Goal: Task Accomplishment & Management: Manage account settings

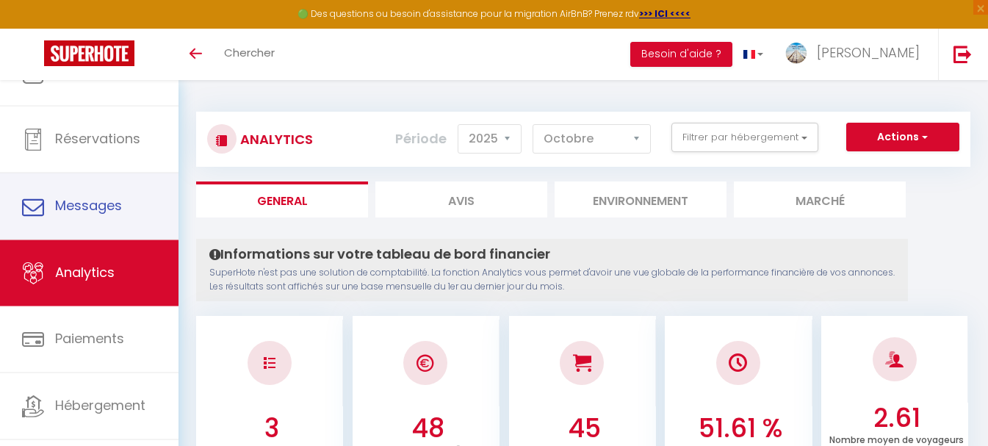
select select "2025"
select select "10"
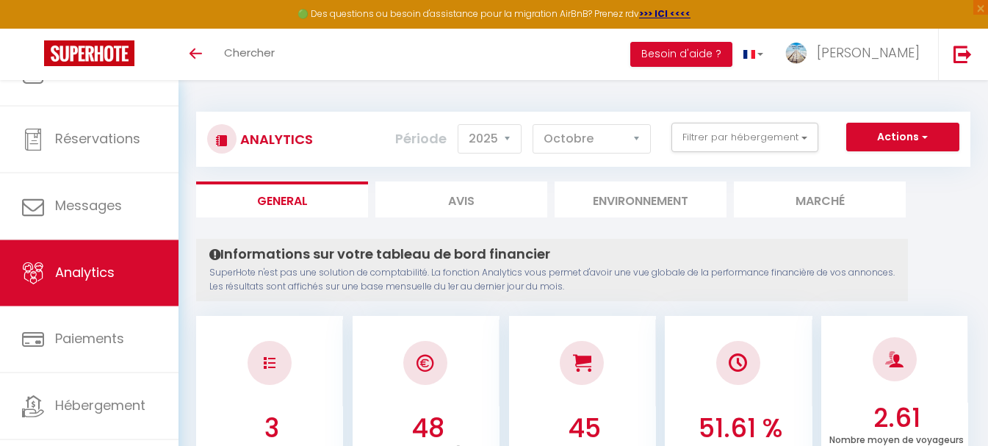
click at [651, 207] on li "Environnement" at bounding box center [641, 199] width 172 height 36
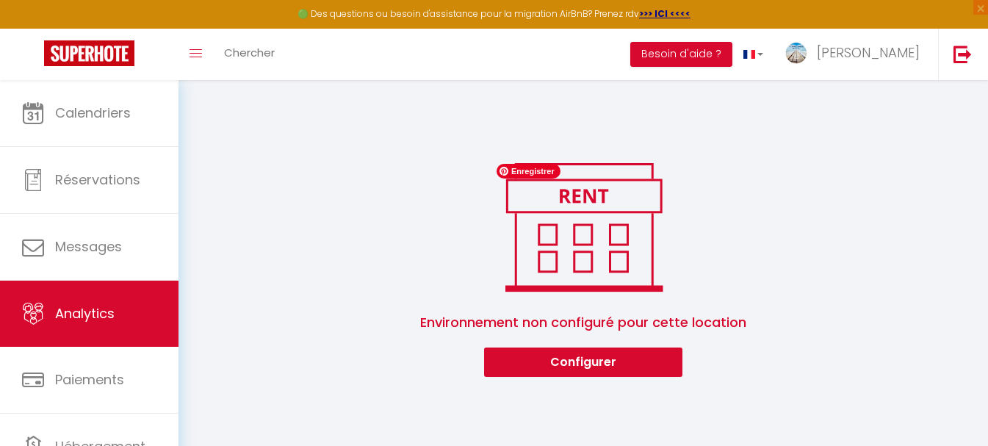
scroll to position [141, 0]
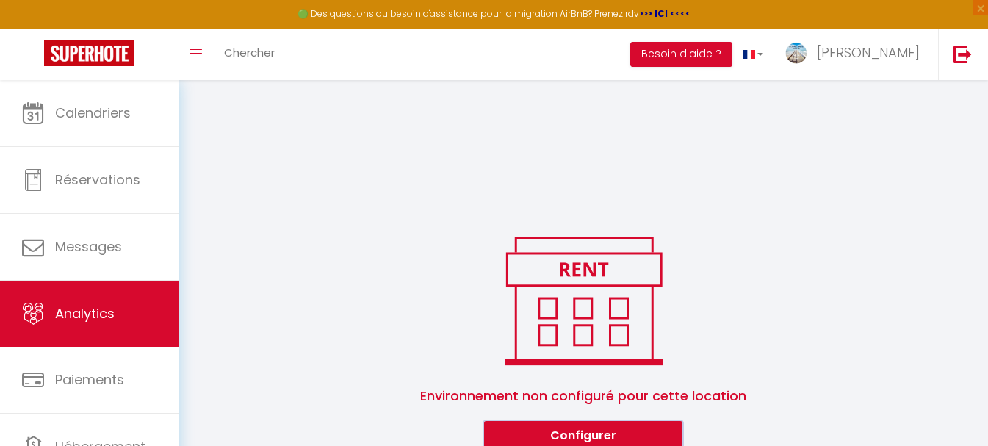
click at [577, 422] on button "Configurer" at bounding box center [583, 435] width 198 height 29
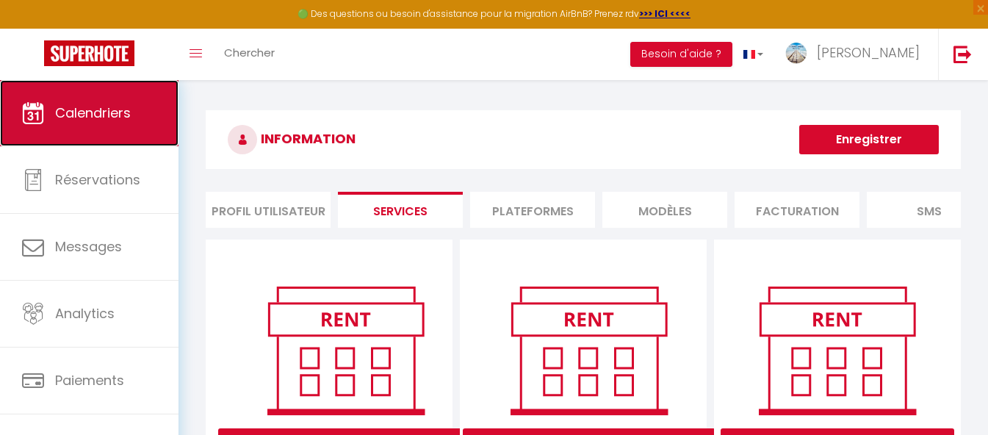
click at [93, 104] on span "Calendriers" at bounding box center [93, 113] width 76 height 18
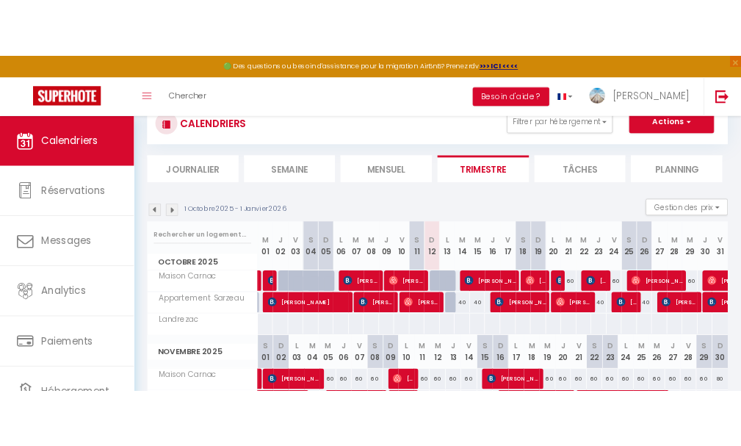
scroll to position [73, 0]
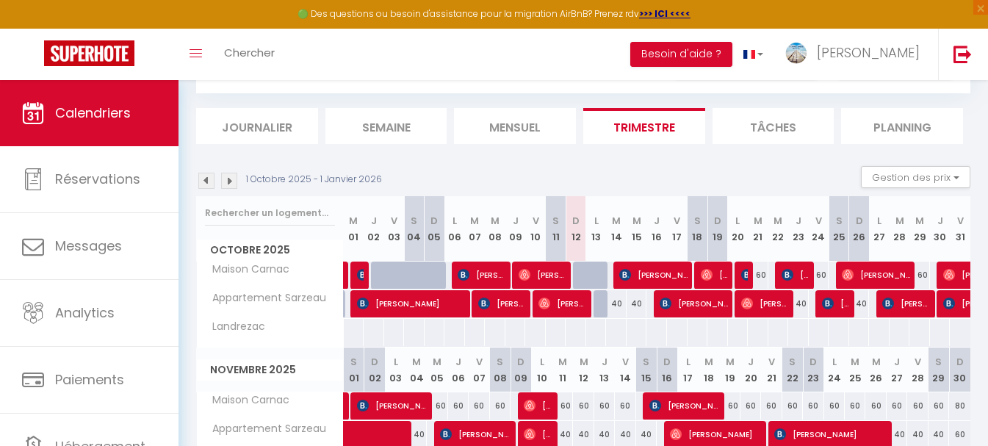
click at [206, 184] on img at bounding box center [206, 181] width 16 height 16
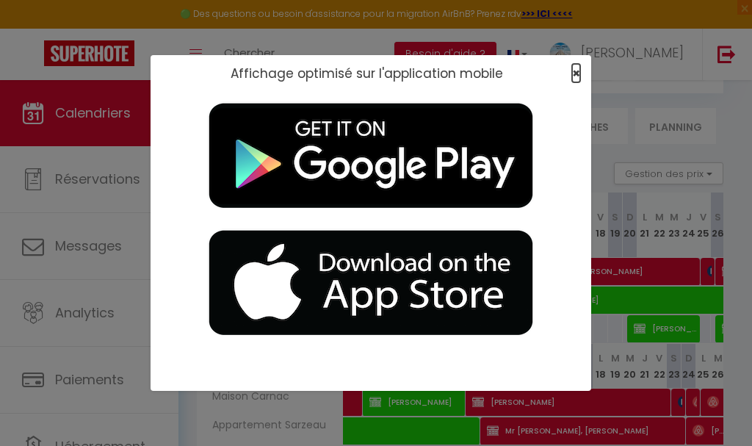
click at [579, 77] on span "×" at bounding box center [576, 73] width 8 height 18
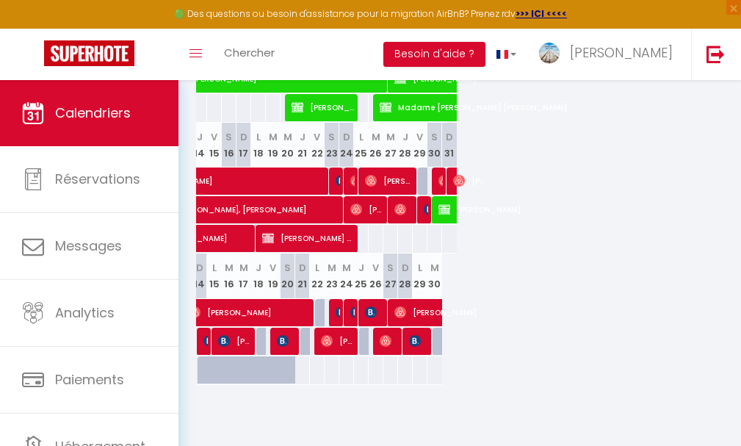
scroll to position [0, 297]
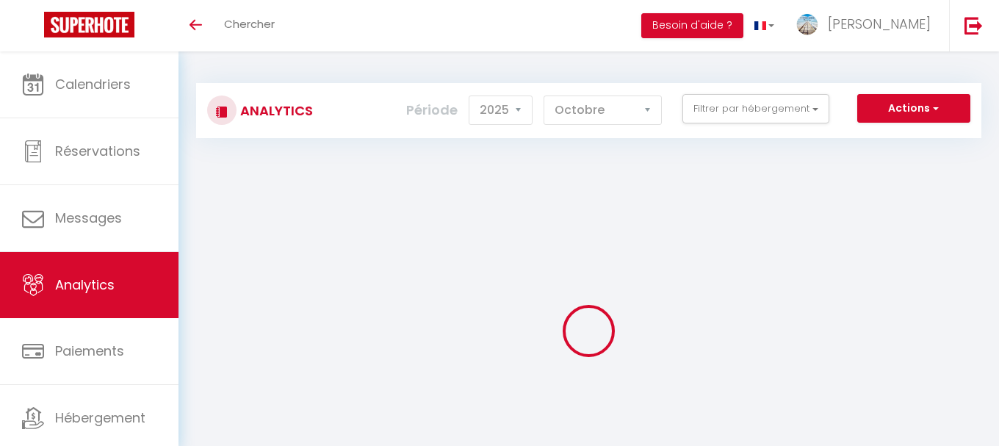
select select "2025"
select select "10"
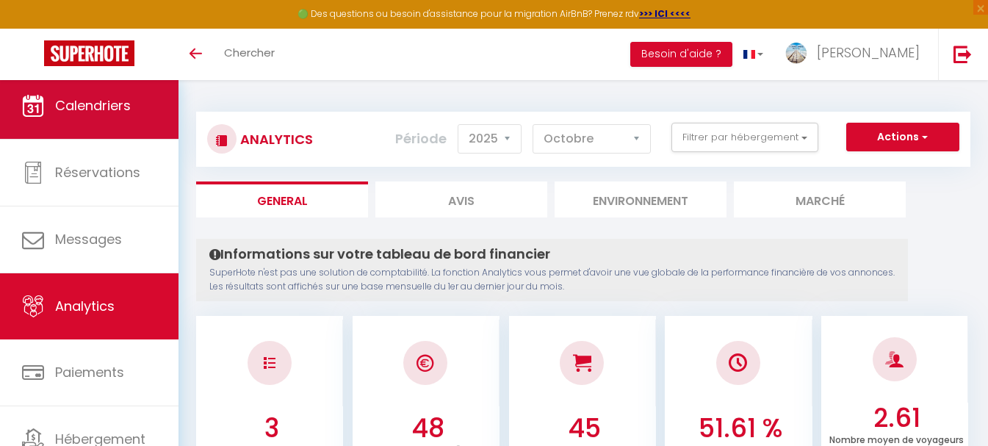
click at [92, 100] on span "Calendriers" at bounding box center [93, 105] width 76 height 18
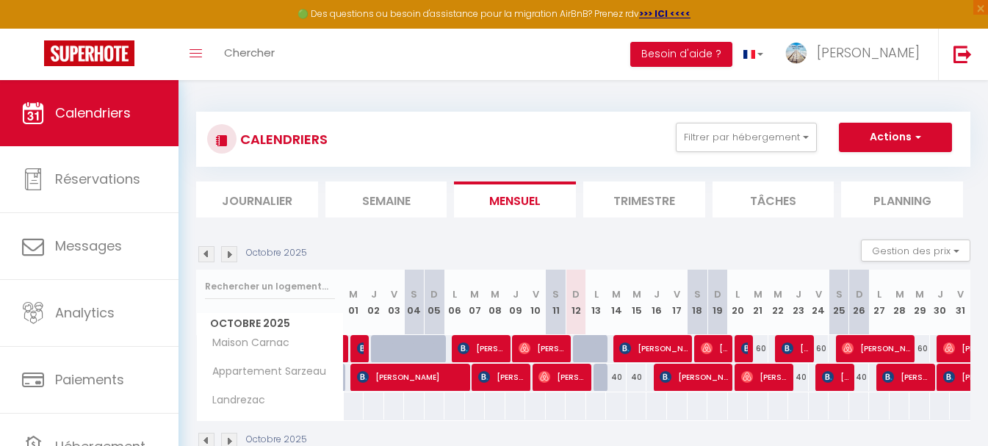
click at [647, 193] on li "Trimestre" at bounding box center [644, 199] width 122 height 36
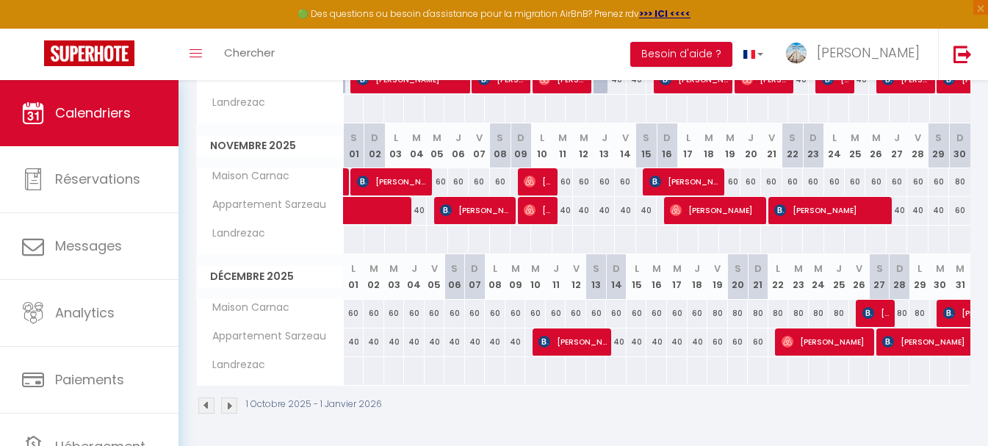
scroll to position [298, 0]
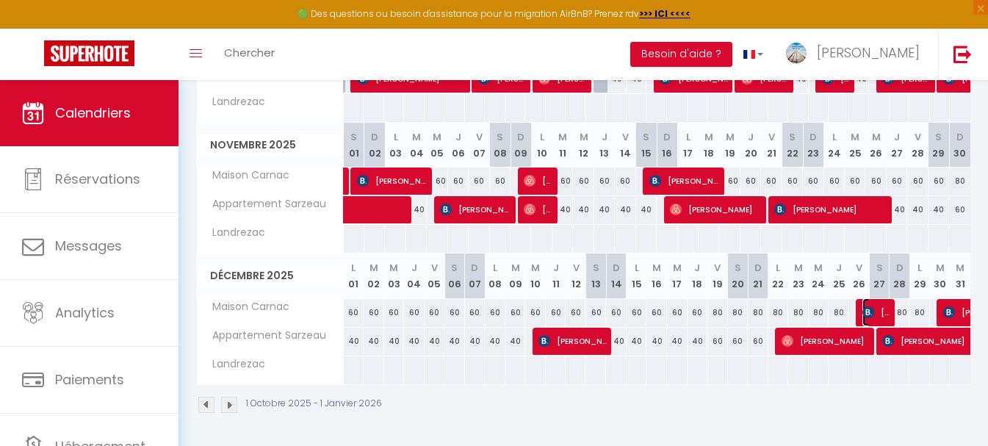
click at [874, 311] on img at bounding box center [869, 312] width 12 height 12
select select "OK"
select select "KO"
select select "0"
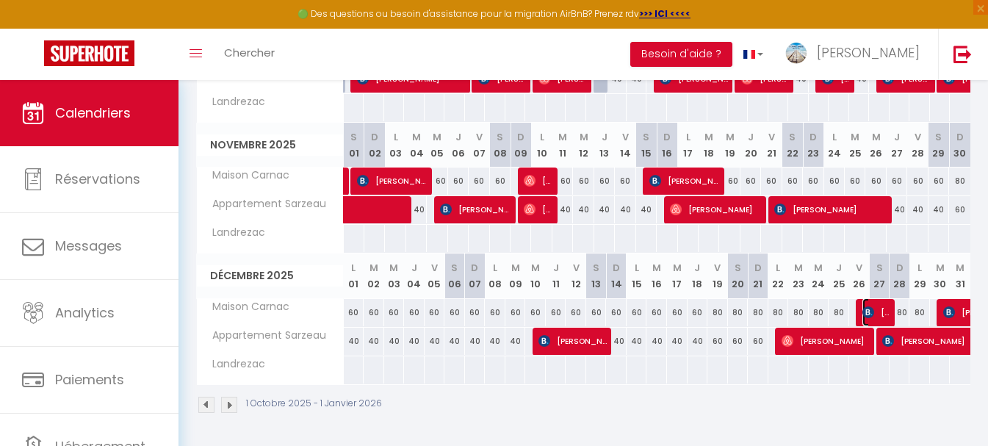
select select "1"
select select
select select "39078"
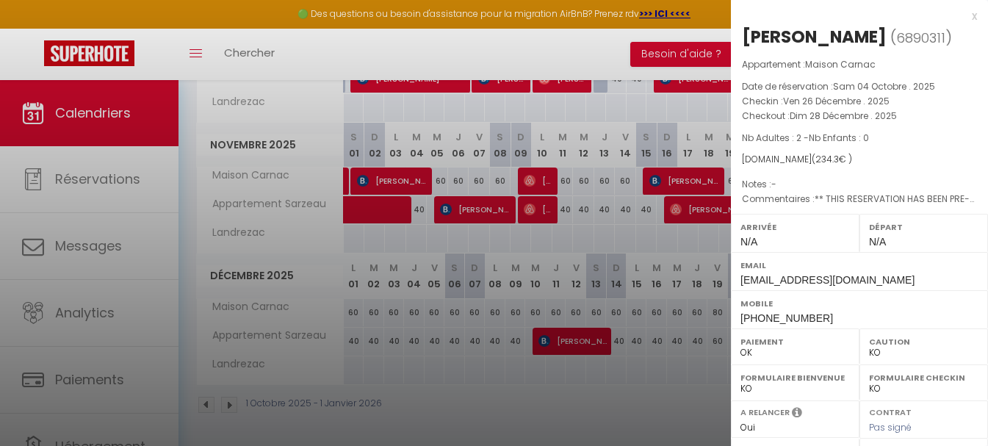
drag, startPoint x: 966, startPoint y: 17, endPoint x: 940, endPoint y: 29, distance: 28.9
click at [965, 17] on div "x [PERSON_NAME] ( 6890311 ) Appartement : Maison Carnac Date de réservation : […" at bounding box center [859, 342] width 257 height 685
click at [964, 14] on div "x" at bounding box center [854, 16] width 246 height 18
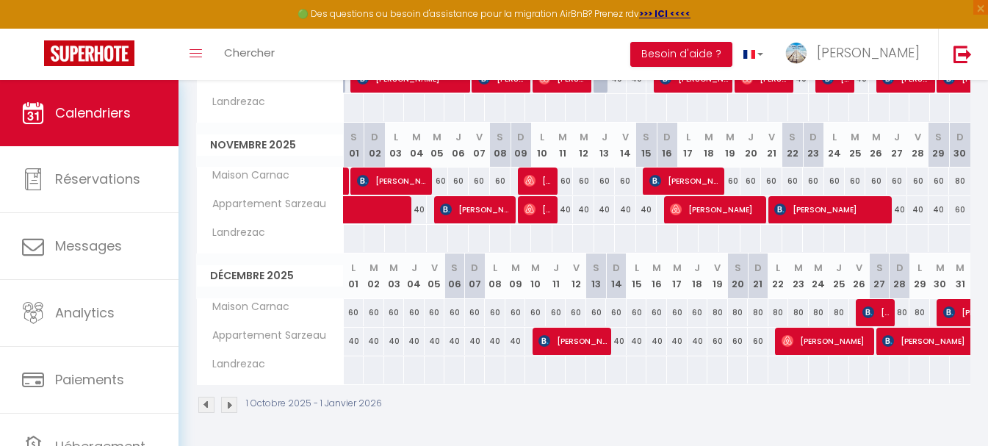
click at [721, 313] on div "80" at bounding box center [718, 312] width 21 height 27
type input "80"
type input "Ven 19 Décembre 2025"
type input "Sam 20 Décembre 2025"
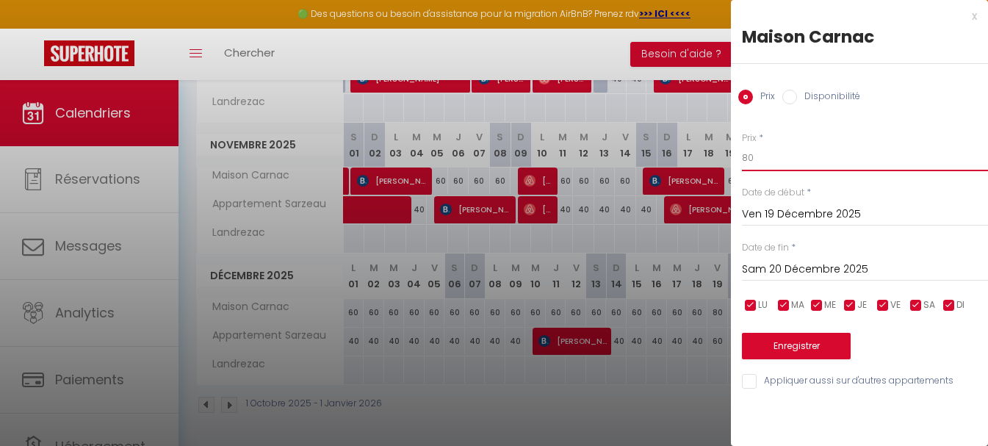
drag, startPoint x: 753, startPoint y: 159, endPoint x: 725, endPoint y: 156, distance: 28.0
click at [726, 157] on body "🟢 Des questions ou besoin d'assistance pour la migration AirBnB? Prenez rdv >>>…" at bounding box center [494, 114] width 988 height 664
type input "60"
click at [777, 350] on button "Enregistrer" at bounding box center [796, 346] width 109 height 26
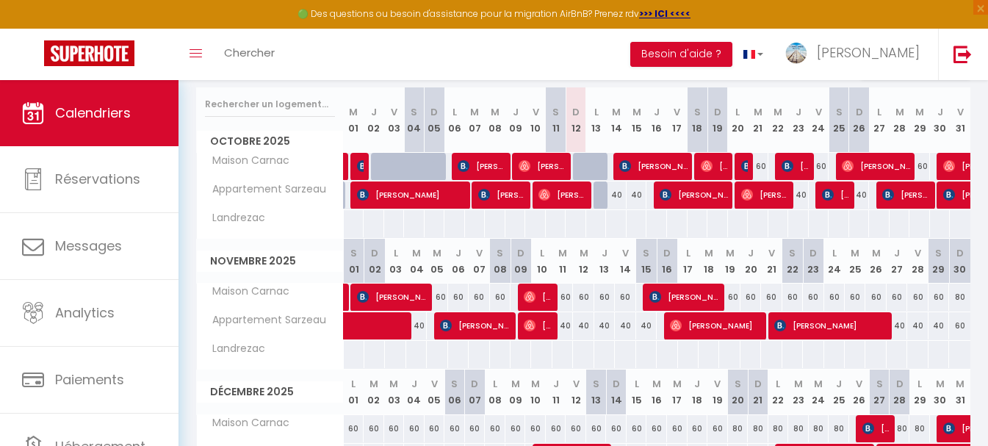
scroll to position [78, 0]
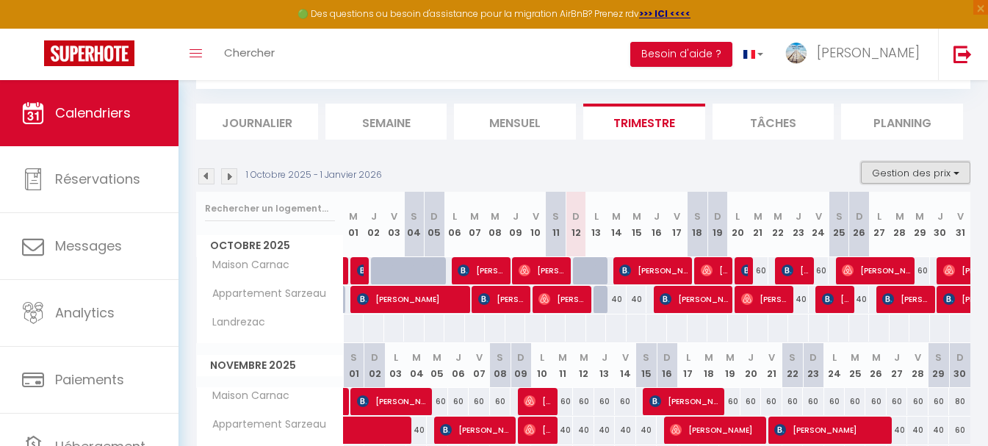
click at [943, 173] on button "Gestion des prix" at bounding box center [915, 173] width 109 height 22
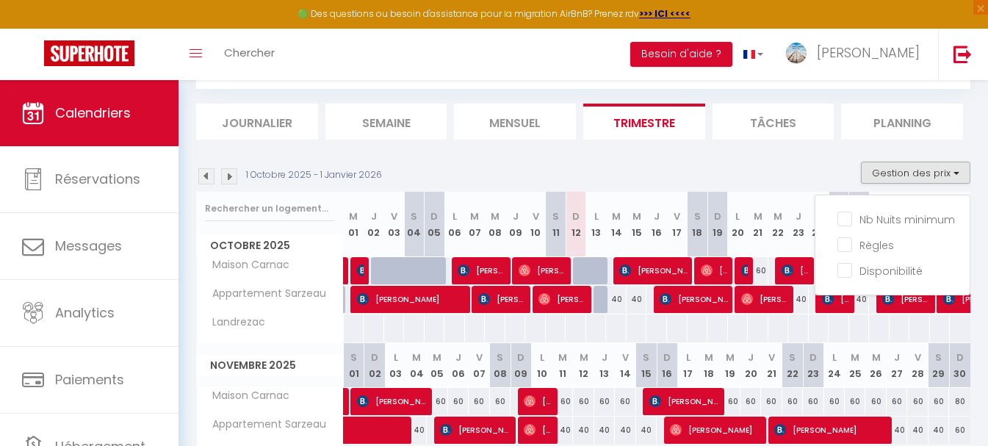
drag, startPoint x: 904, startPoint y: 225, endPoint x: 796, endPoint y: 241, distance: 109.2
click at [904, 224] on input "Nb Nuits minimum" at bounding box center [904, 218] width 132 height 15
checkbox input "true"
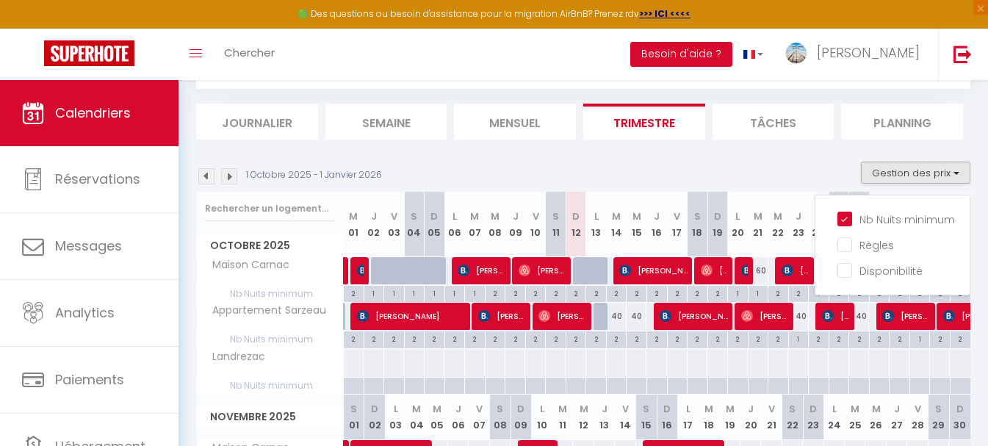
click at [619, 339] on div "2" at bounding box center [617, 338] width 20 height 14
type input "2"
type input "[DATE] Octobre 2025"
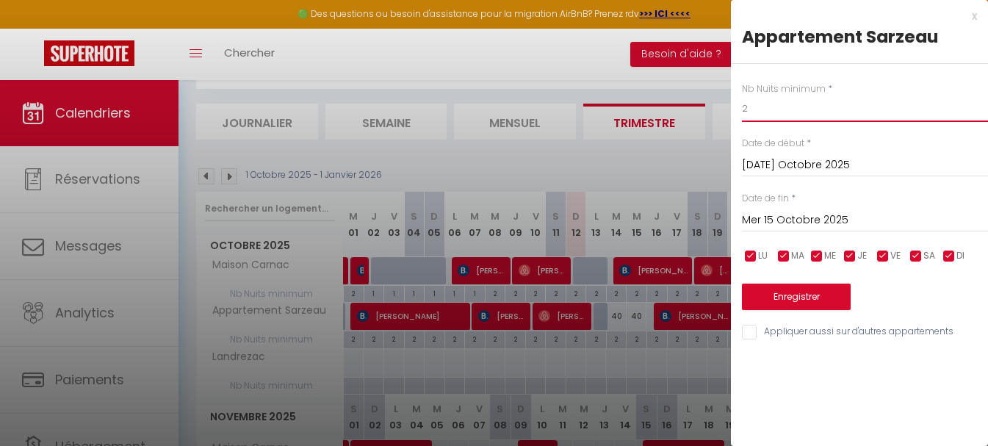
drag, startPoint x: 769, startPoint y: 107, endPoint x: 716, endPoint y: 107, distance: 53.6
click at [716, 107] on body "🟢 Des questions ou besoin d'assistance pour la migration AirBnB? Prenez rdv >>>…" at bounding box center [494, 411] width 988 height 818
click at [841, 218] on input "Mer 15 Octobre 2025" at bounding box center [865, 220] width 246 height 19
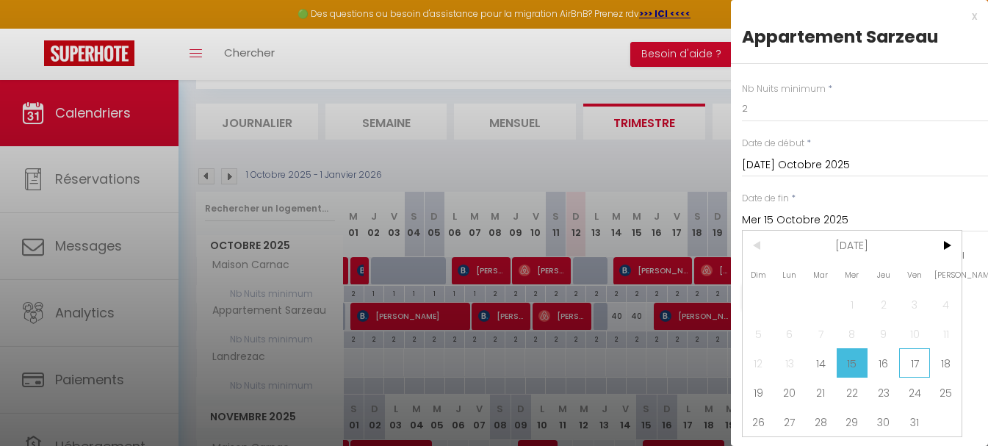
click at [924, 361] on span "17" at bounding box center [915, 362] width 32 height 29
type input "Ven 17 Octobre 2025"
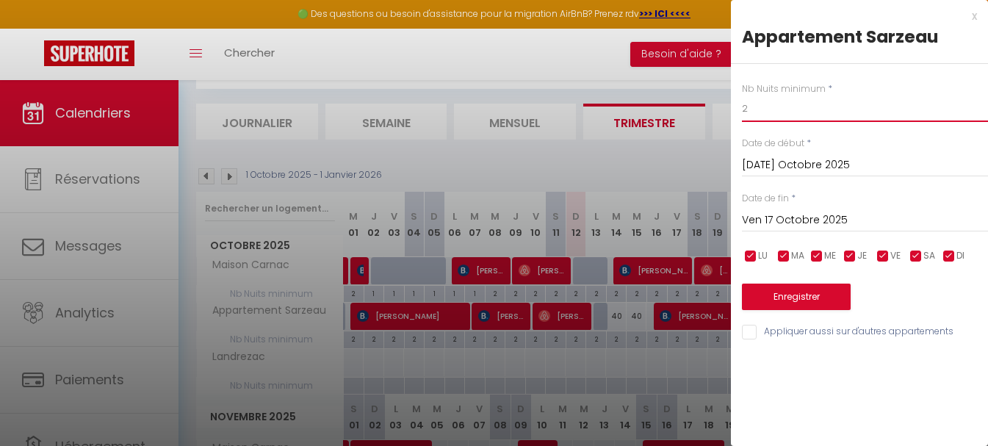
drag, startPoint x: 760, startPoint y: 106, endPoint x: 685, endPoint y: 106, distance: 74.9
click at [685, 106] on body "🟢 Des questions ou besoin d'assistance pour la migration AirBnB? Prenez rdv >>>…" at bounding box center [494, 411] width 988 height 818
type input "1"
click at [802, 299] on button "Enregistrer" at bounding box center [796, 297] width 109 height 26
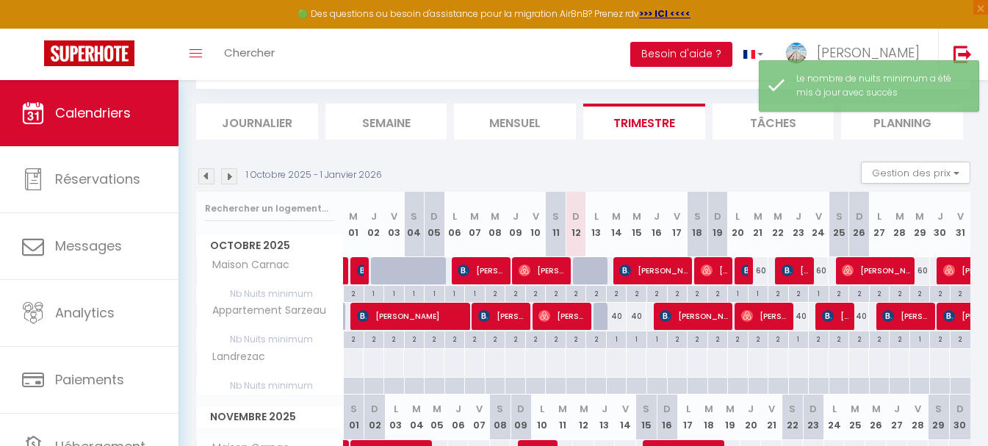
click at [778, 339] on div "2" at bounding box center [779, 338] width 20 height 14
type input "2"
type input "Mer 22 Octobre 2025"
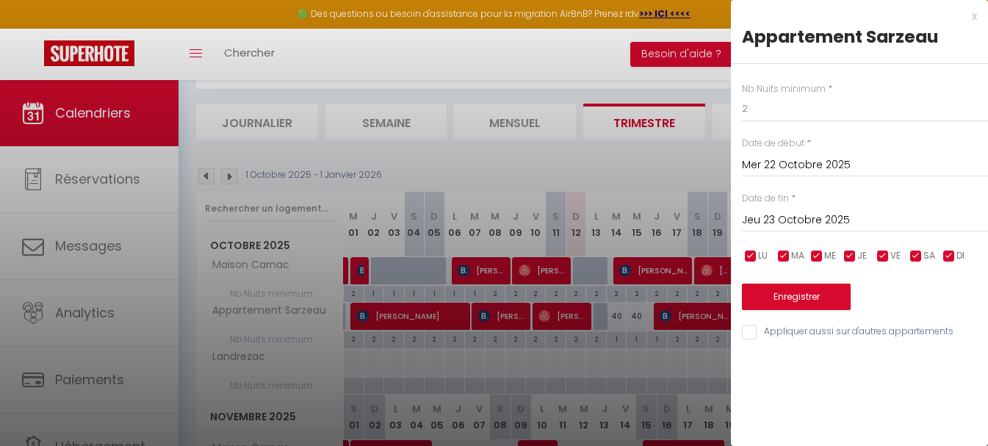
click at [813, 223] on input "Jeu 23 Octobre 2025" at bounding box center [865, 220] width 246 height 19
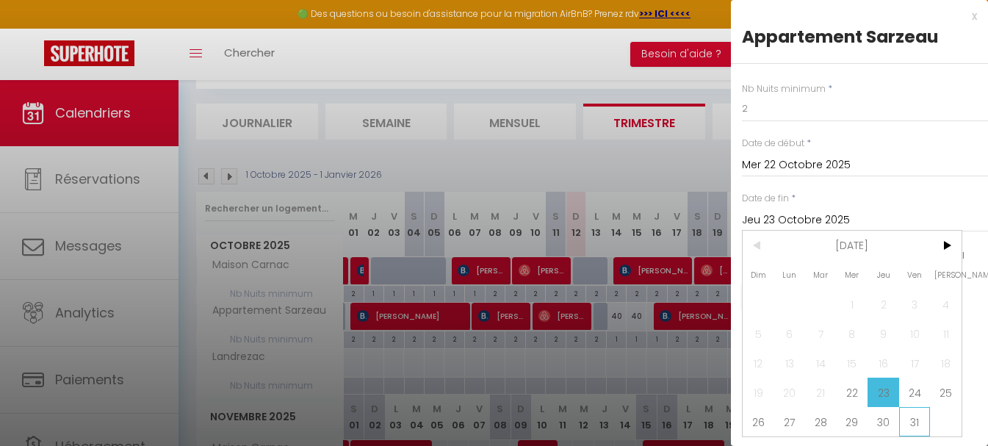
click at [925, 417] on span "31" at bounding box center [915, 421] width 32 height 29
type input "Ven 31 Octobre 2025"
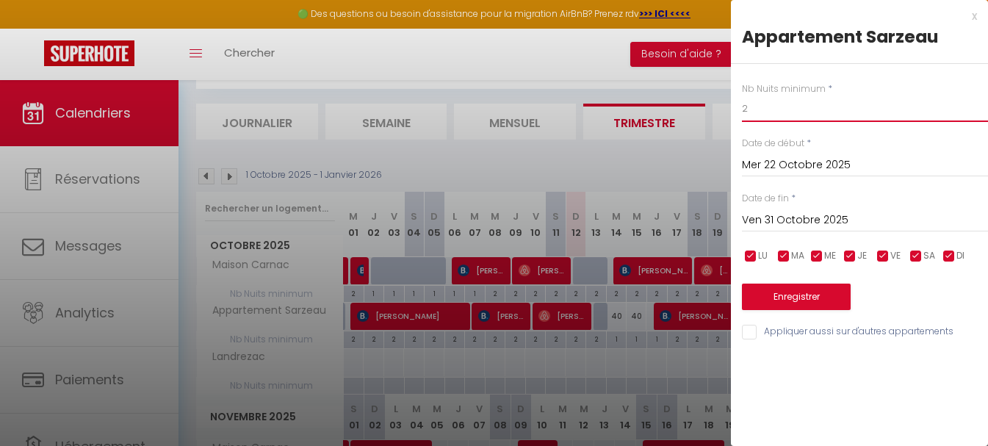
drag, startPoint x: 751, startPoint y: 100, endPoint x: 646, endPoint y: 102, distance: 105.1
click at [646, 102] on body "🟢 Des questions ou besoin d'assistance pour la migration AirBnB? Prenez rdv >>>…" at bounding box center [494, 411] width 988 height 818
type input "1"
click at [811, 287] on button "Enregistrer" at bounding box center [796, 297] width 109 height 26
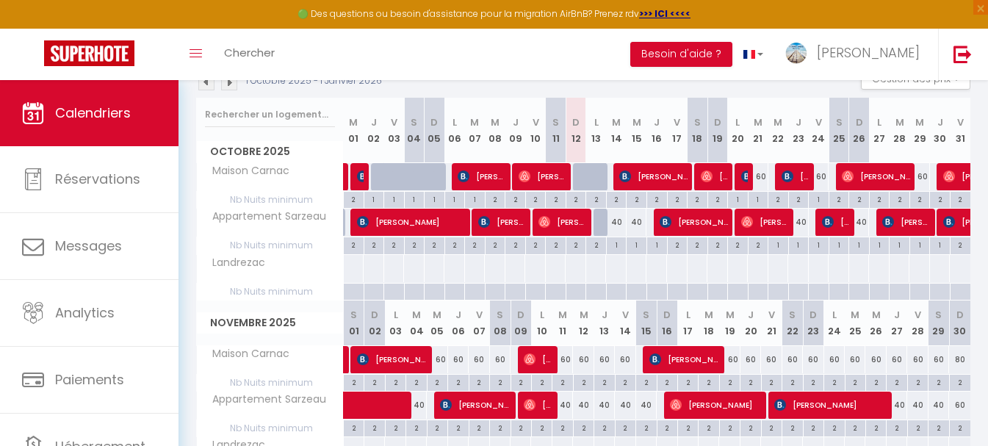
scroll to position [151, 0]
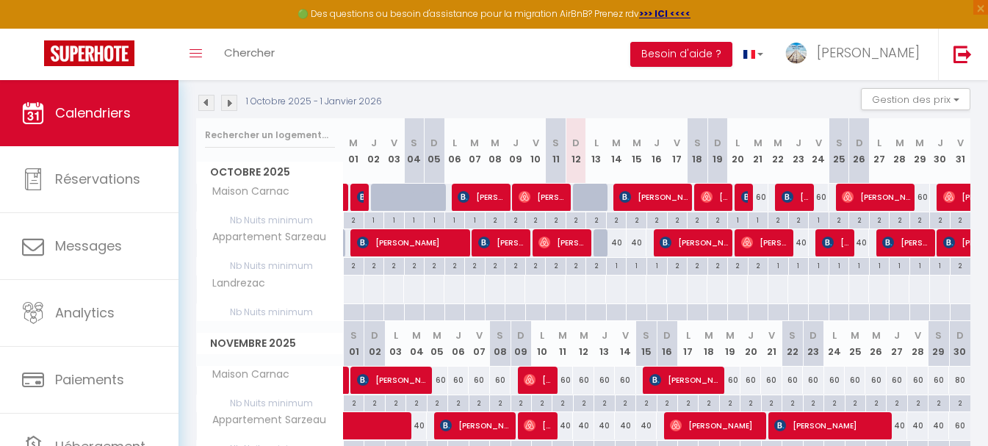
click at [743, 220] on div "1" at bounding box center [738, 219] width 20 height 14
type input "1"
type input "Lun 20 Octobre 2025"
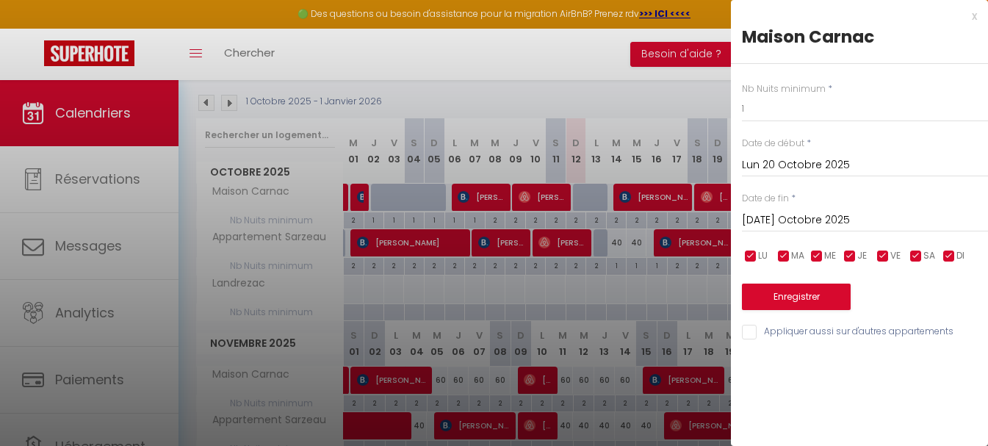
click at [816, 220] on input "[DATE] Octobre 2025" at bounding box center [865, 220] width 246 height 19
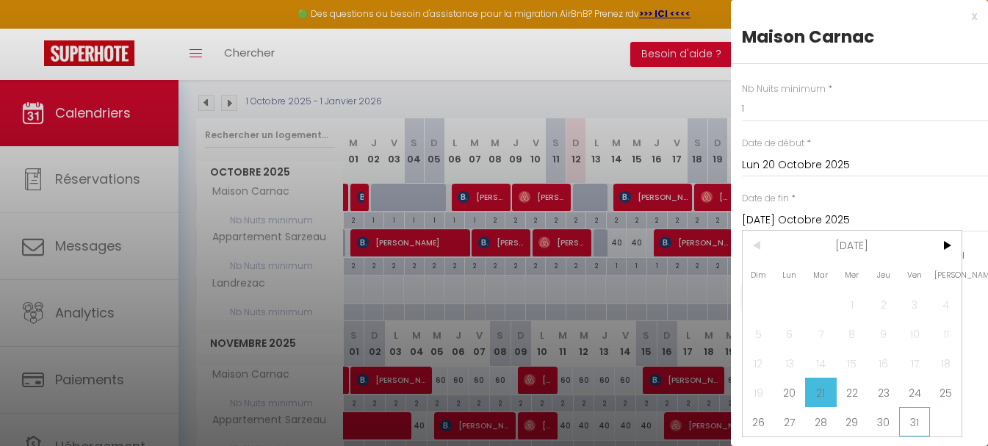
click at [925, 420] on span "31" at bounding box center [915, 421] width 32 height 29
type input "Ven 31 Octobre 2025"
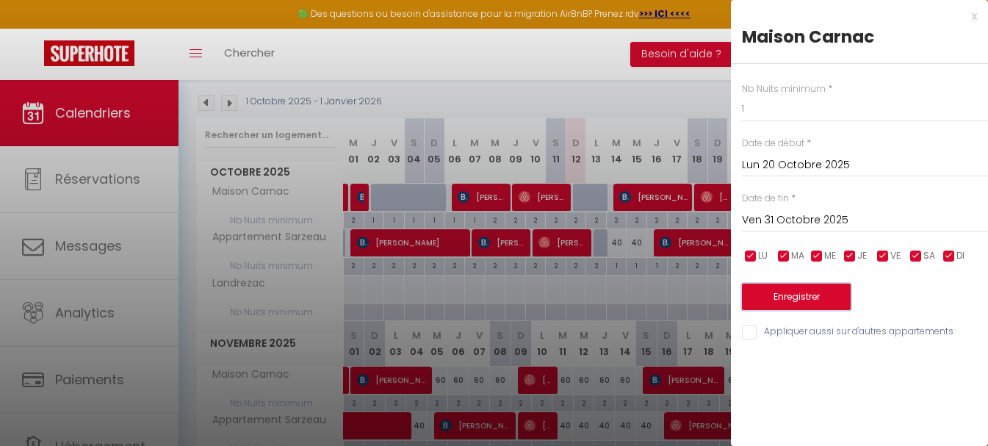
click at [811, 287] on button "Enregistrer" at bounding box center [796, 297] width 109 height 26
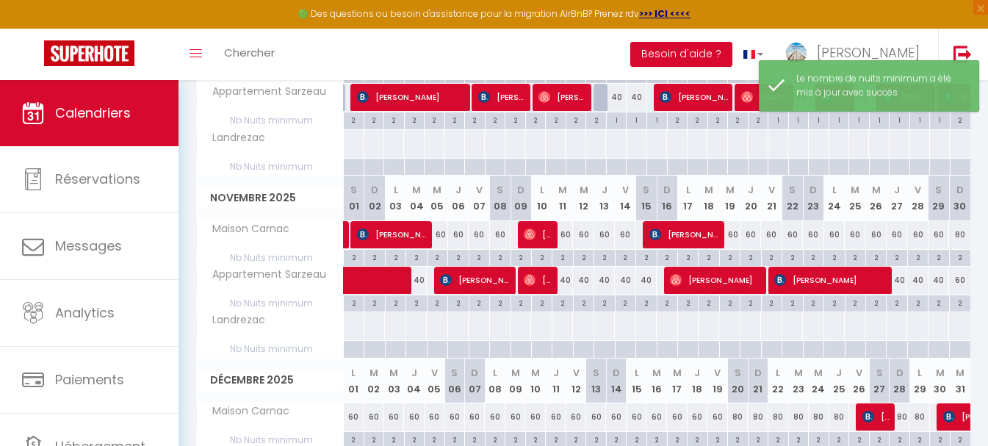
scroll to position [298, 0]
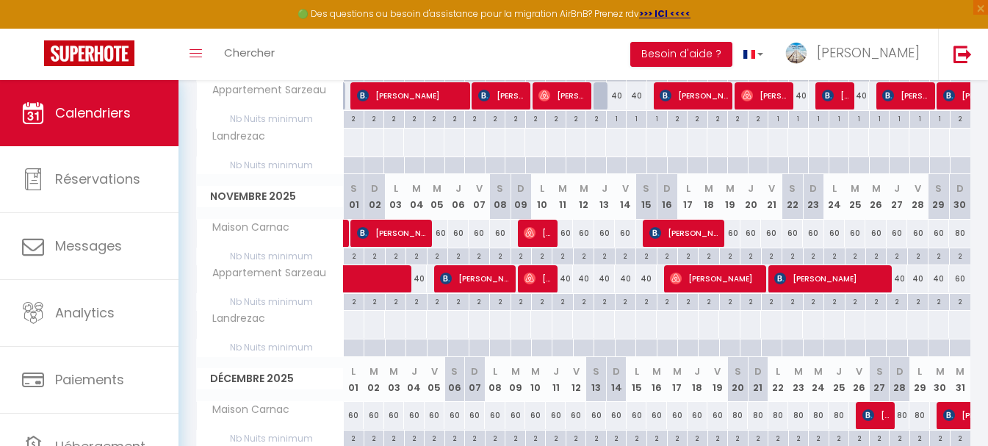
click at [353, 298] on div "2" at bounding box center [354, 301] width 20 height 14
type input "2"
type input "[PERSON_NAME] 01 Novembre 2025"
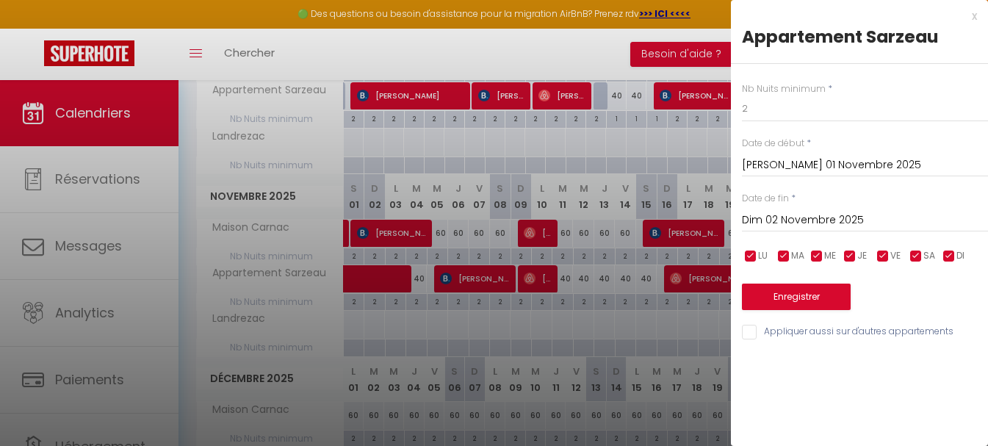
click at [837, 213] on input "Dim 02 Novembre 2025" at bounding box center [865, 220] width 246 height 19
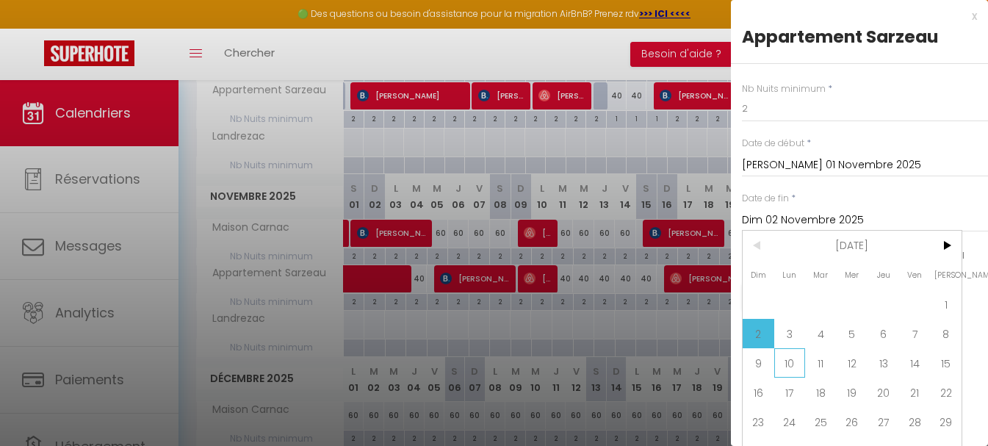
click at [794, 366] on span "10" at bounding box center [790, 362] width 32 height 29
type input "Lun 10 Novembre 2025"
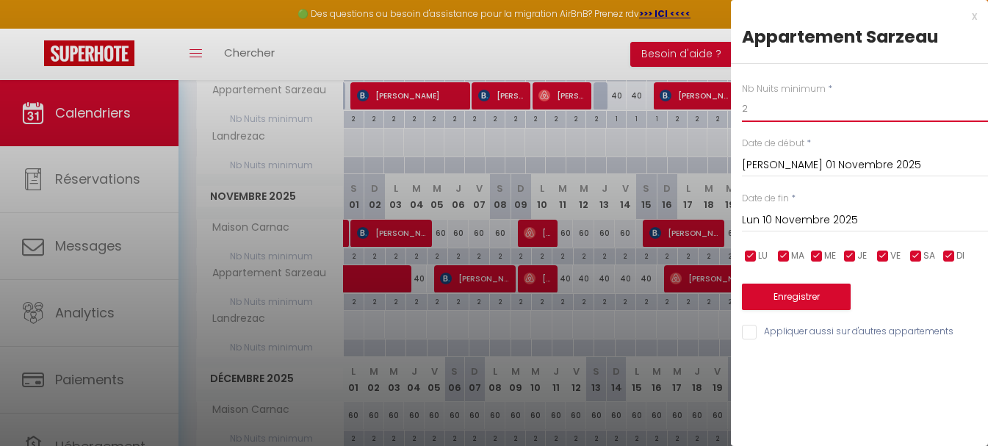
drag, startPoint x: 749, startPoint y: 105, endPoint x: 666, endPoint y: 105, distance: 83.0
click at [666, 105] on body "🟢 Des questions ou besoin d'assistance pour la migration AirBnB? Prenez rdv >>>…" at bounding box center [494, 191] width 988 height 818
type input "1"
click at [783, 292] on button "Enregistrer" at bounding box center [796, 297] width 109 height 26
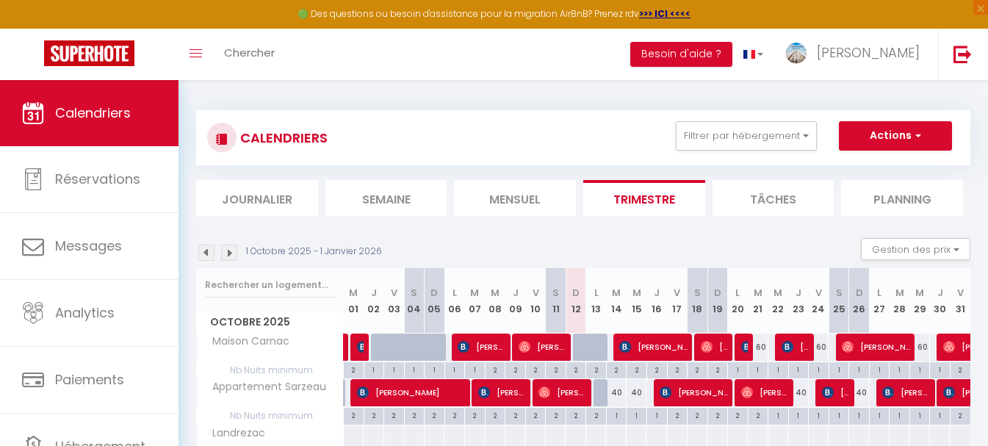
scroll to position [0, 0]
